Goal: Task Accomplishment & Management: Use online tool/utility

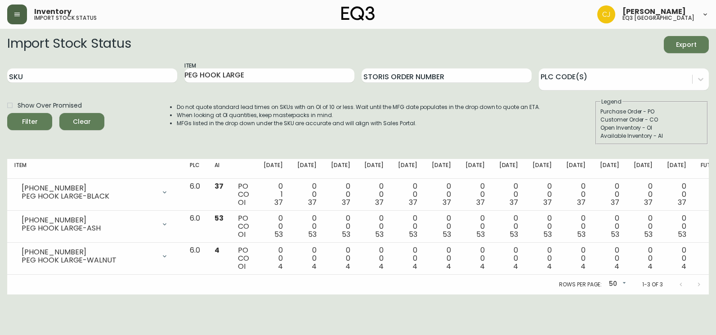
click at [14, 7] on button "button" at bounding box center [17, 14] width 20 height 20
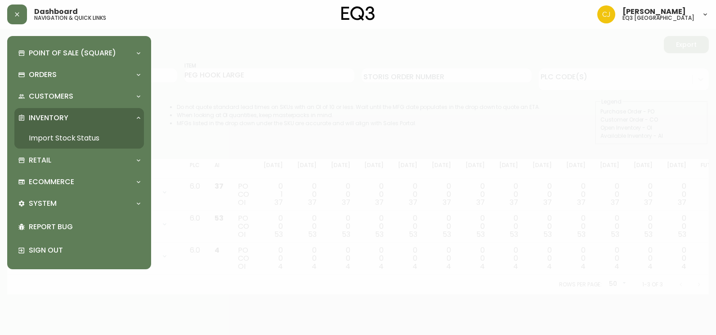
click at [67, 140] on link "Import Stock Status" at bounding box center [79, 138] width 130 height 21
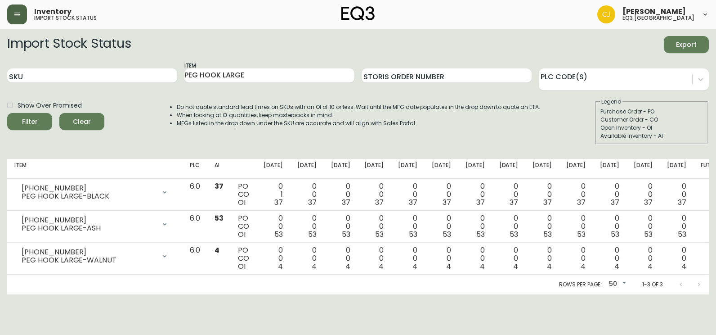
click at [8, 14] on button "button" at bounding box center [17, 14] width 20 height 20
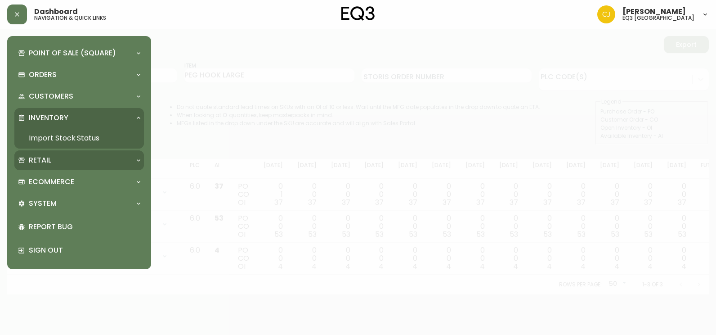
click at [55, 164] on div "Retail" at bounding box center [74, 160] width 113 height 10
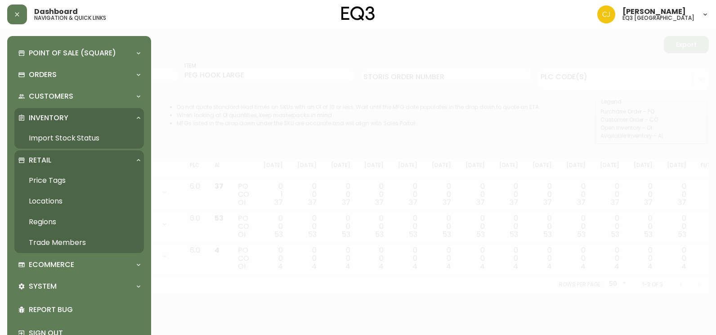
click at [72, 242] on link "Trade Members" at bounding box center [79, 242] width 130 height 21
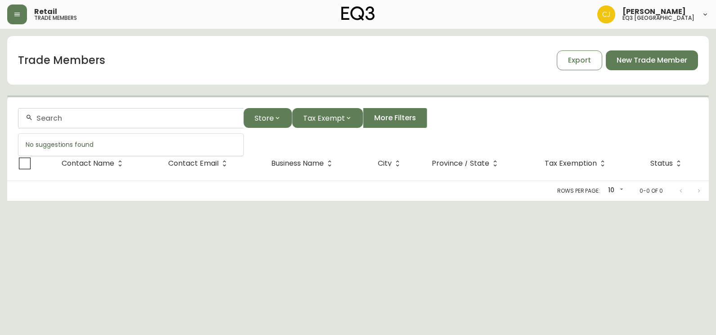
click at [124, 119] on input "text" at bounding box center [136, 118] width 200 height 9
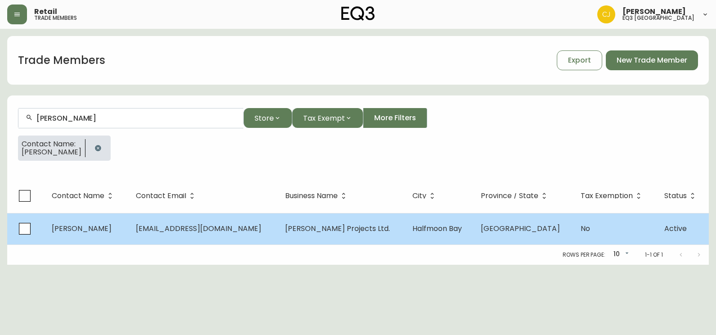
type input "[PERSON_NAME]"
click at [212, 233] on td "[EMAIL_ADDRESS][DOMAIN_NAME]" at bounding box center [203, 228] width 149 height 31
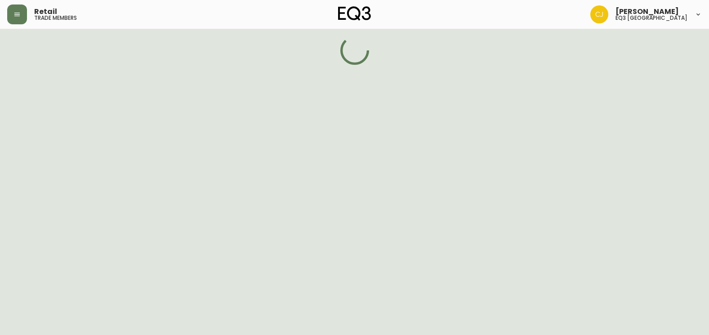
select select "BC"
select select "CA"
select select "CA_EN"
select select "Other"
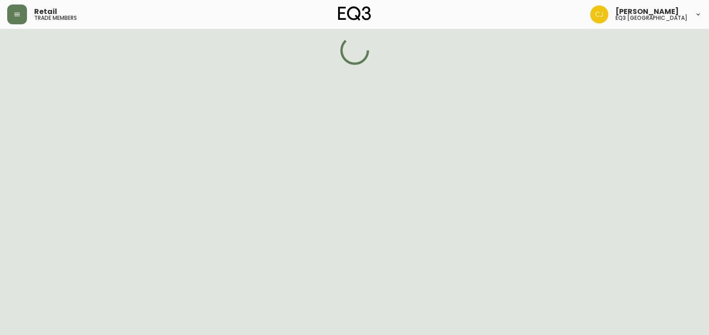
select select "false"
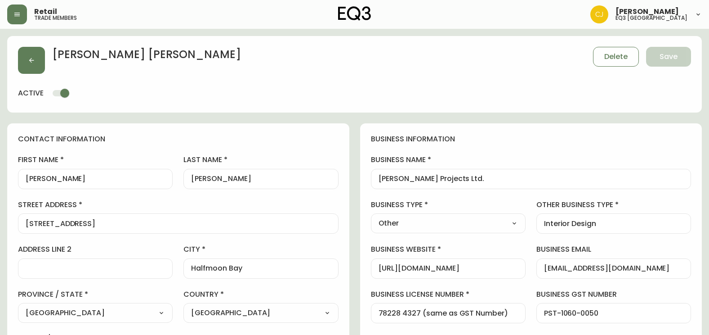
type input "EQ3 [GEOGRAPHIC_DATA]"
select select "cjw10z96p001r6gs00juufhhe"
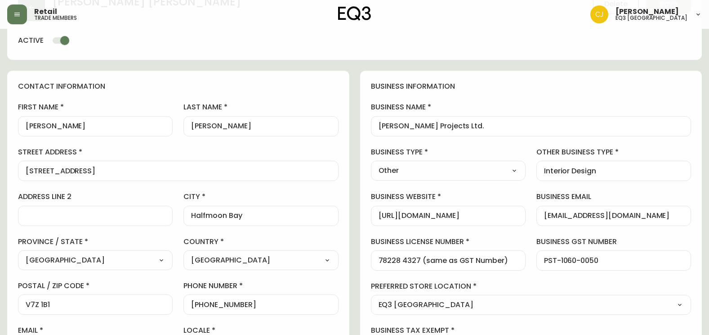
scroll to position [135, 0]
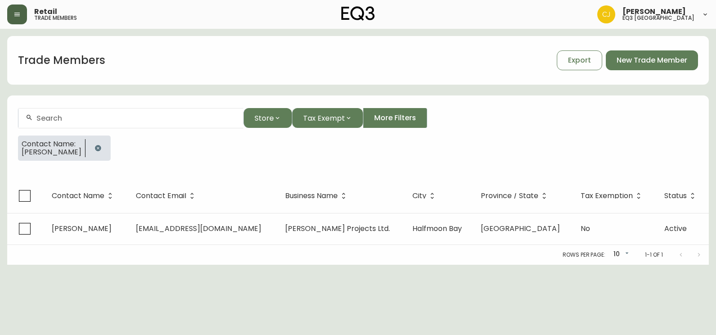
click at [15, 11] on icon "button" at bounding box center [16, 14] width 7 height 7
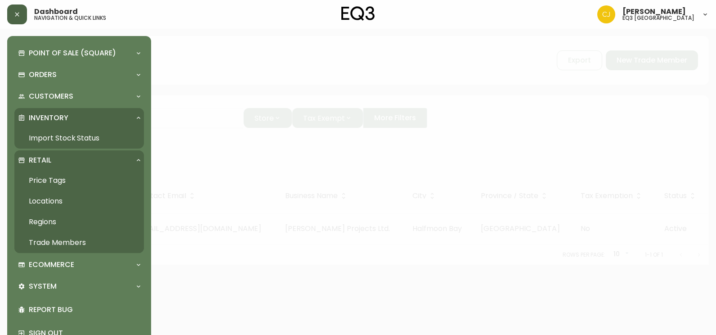
click at [65, 131] on link "Import Stock Status" at bounding box center [79, 138] width 130 height 21
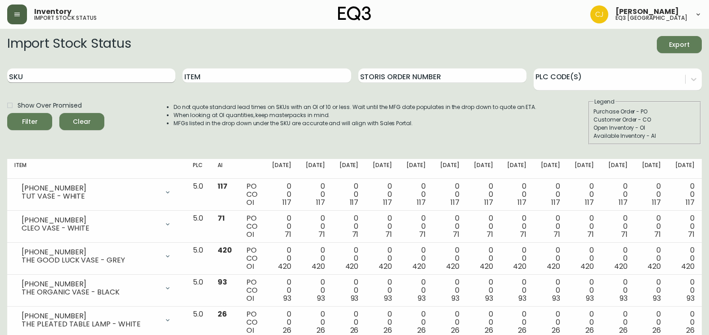
click at [74, 76] on input "SKU" at bounding box center [91, 75] width 168 height 14
paste input "[PHONE_NUMBER]"
type input "[PHONE_NUMBER]"
click at [7, 113] on button "Filter" at bounding box center [29, 121] width 45 height 17
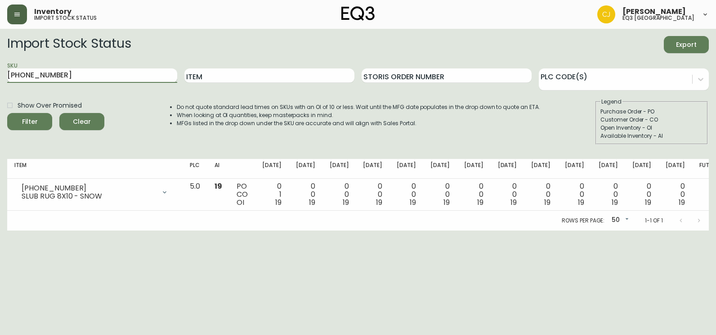
drag, startPoint x: 53, startPoint y: 72, endPoint x: 8, endPoint y: 70, distance: 45.5
click at [8, 70] on input "[PHONE_NUMBER]" at bounding box center [92, 75] width 170 height 14
paste input "[PHONE_NUMBER]"
click at [7, 113] on button "Filter" at bounding box center [29, 121] width 45 height 17
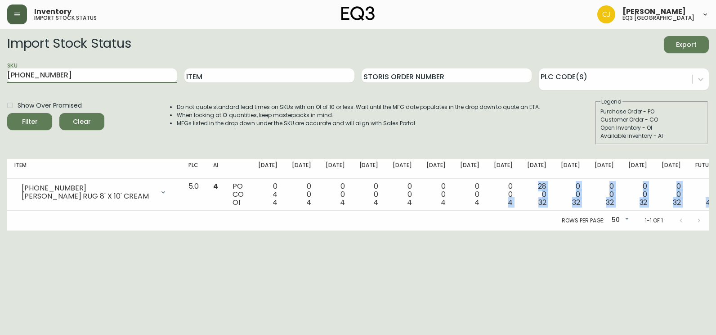
drag, startPoint x: 498, startPoint y: 206, endPoint x: 443, endPoint y: 256, distance: 74.8
click at [443, 230] on html "Inventory import stock status [PERSON_NAME] eq3 [GEOGRAPHIC_DATA] Import Stock …" at bounding box center [358, 115] width 716 height 230
drag, startPoint x: 62, startPoint y: 81, endPoint x: -2, endPoint y: 75, distance: 63.7
click at [0, 75] on html "Inventory import stock status [PERSON_NAME] eq3 [GEOGRAPHIC_DATA] Import Stock …" at bounding box center [358, 115] width 716 height 230
paste input "020-803"
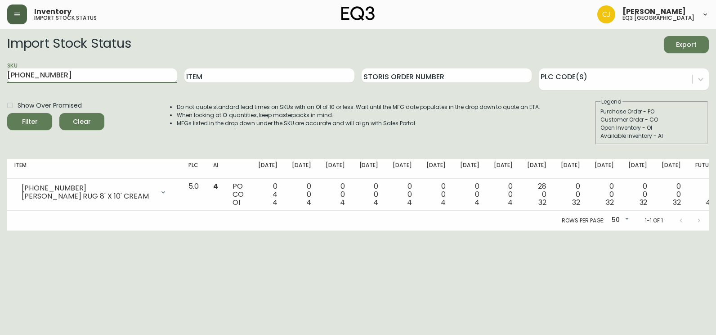
type input "[PHONE_NUMBER]"
click at [7, 113] on button "Filter" at bounding box center [29, 121] width 45 height 17
